Goal: Find specific page/section: Find specific page/section

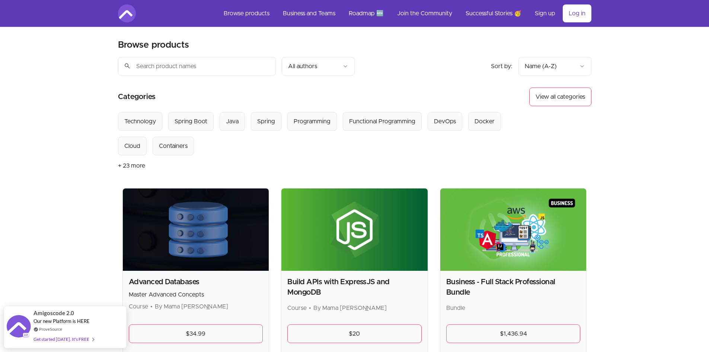
click at [218, 66] on input "search" at bounding box center [197, 66] width 158 height 19
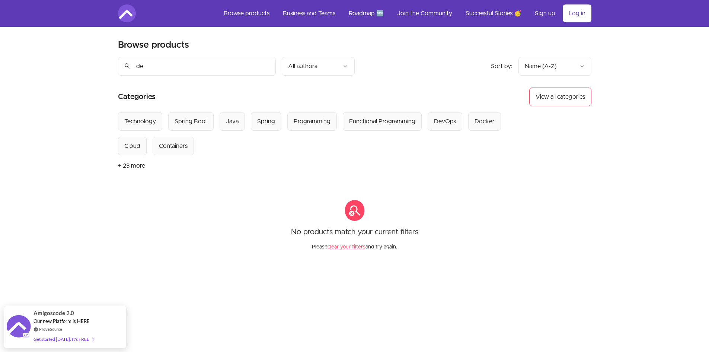
type input "d"
